Goal: Navigation & Orientation: Find specific page/section

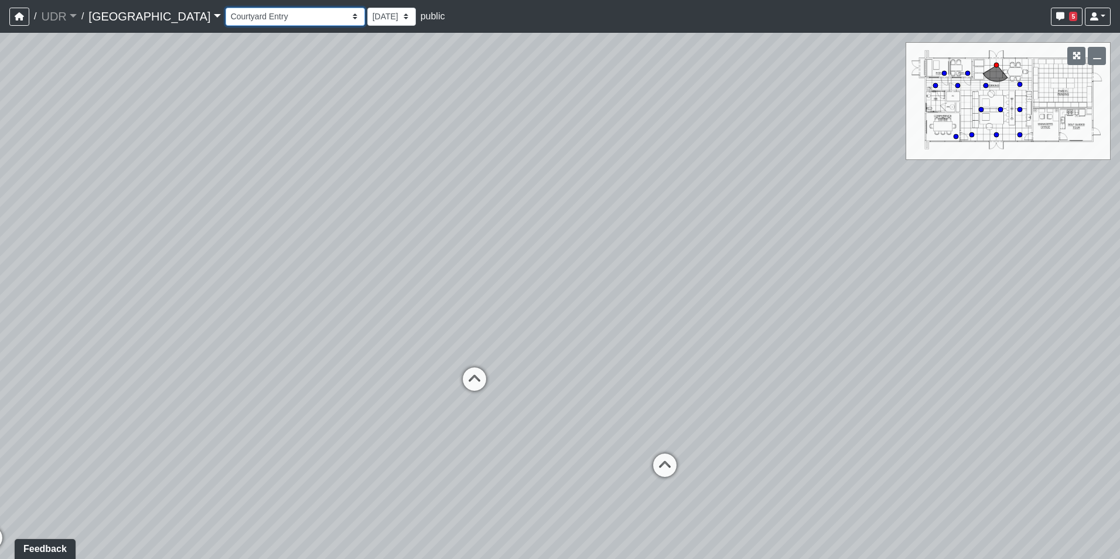
click at [258, 23] on select "Entry 1 Entry 2 Entry 3 Fireplace Seating 1 Fireplace Seating 2 Island Counter …" at bounding box center [294, 17] width 139 height 18
click at [225, 8] on select "Entry 1 Entry 2 Entry 3 Fireplace Seating 1 Fireplace Seating 2 Island Counter …" at bounding box center [294, 17] width 139 height 18
select select "coJ1wbSyaHT6tUQCiz4Piy"
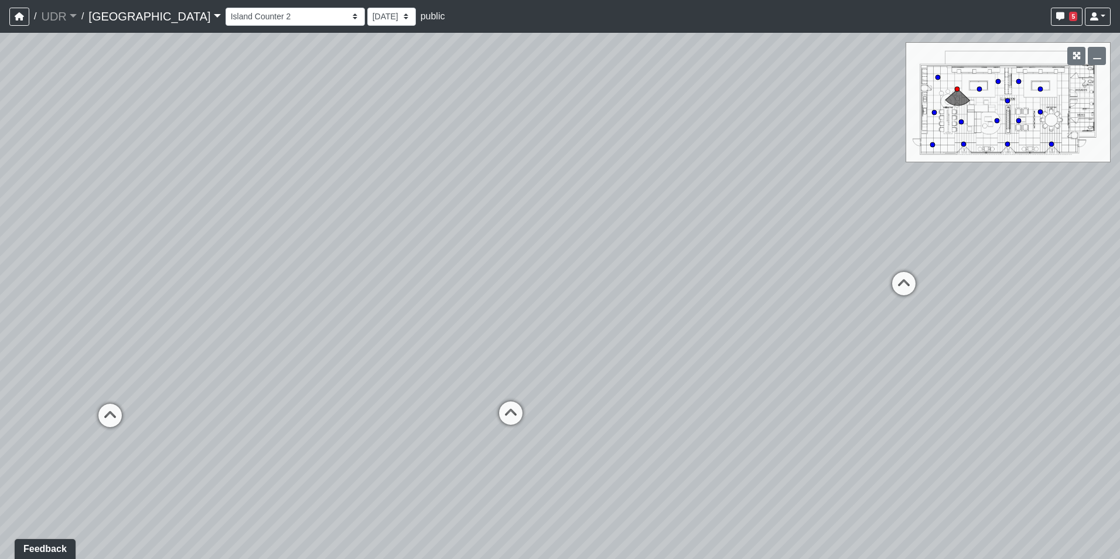
drag, startPoint x: 273, startPoint y: 192, endPoint x: 689, endPoint y: 182, distance: 415.9
click at [689, 182] on div "Loading... Island Counter Loading... Table Seating Loading... Coworking Hallway…" at bounding box center [560, 296] width 1120 height 526
